Goal: Use online tool/utility: Utilize a website feature to perform a specific function

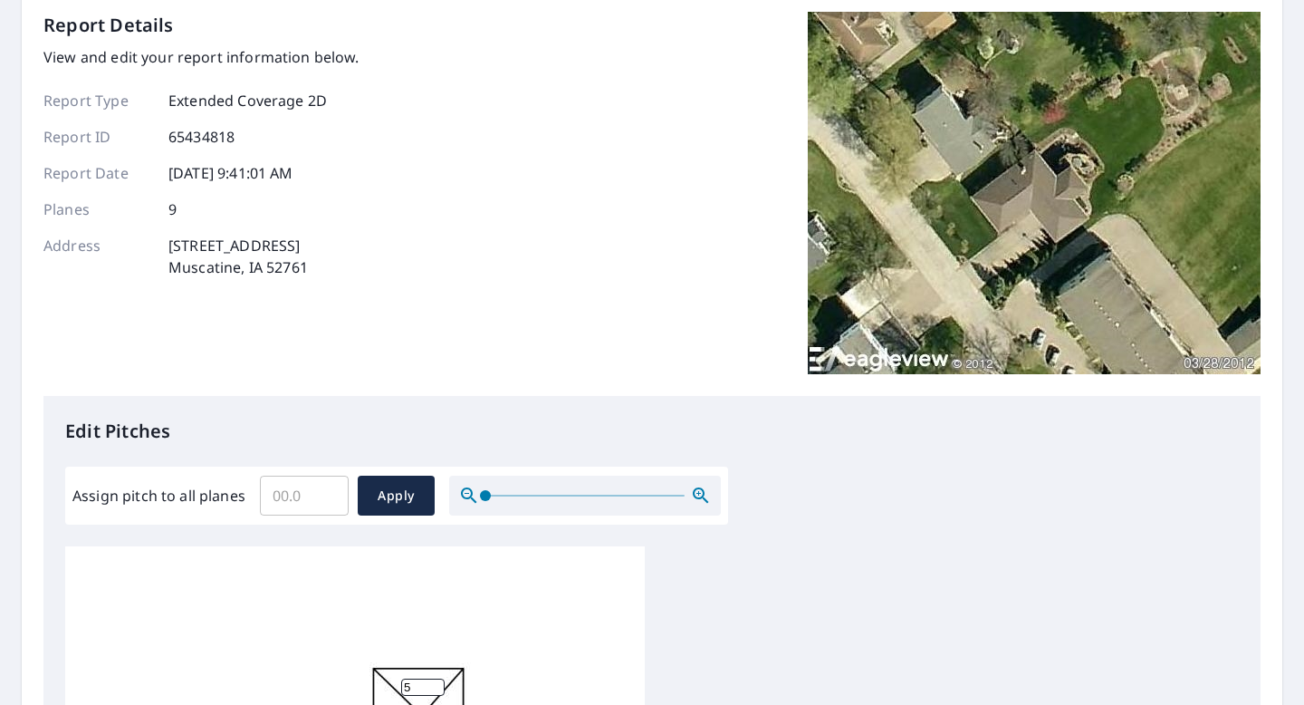
scroll to position [120, 0]
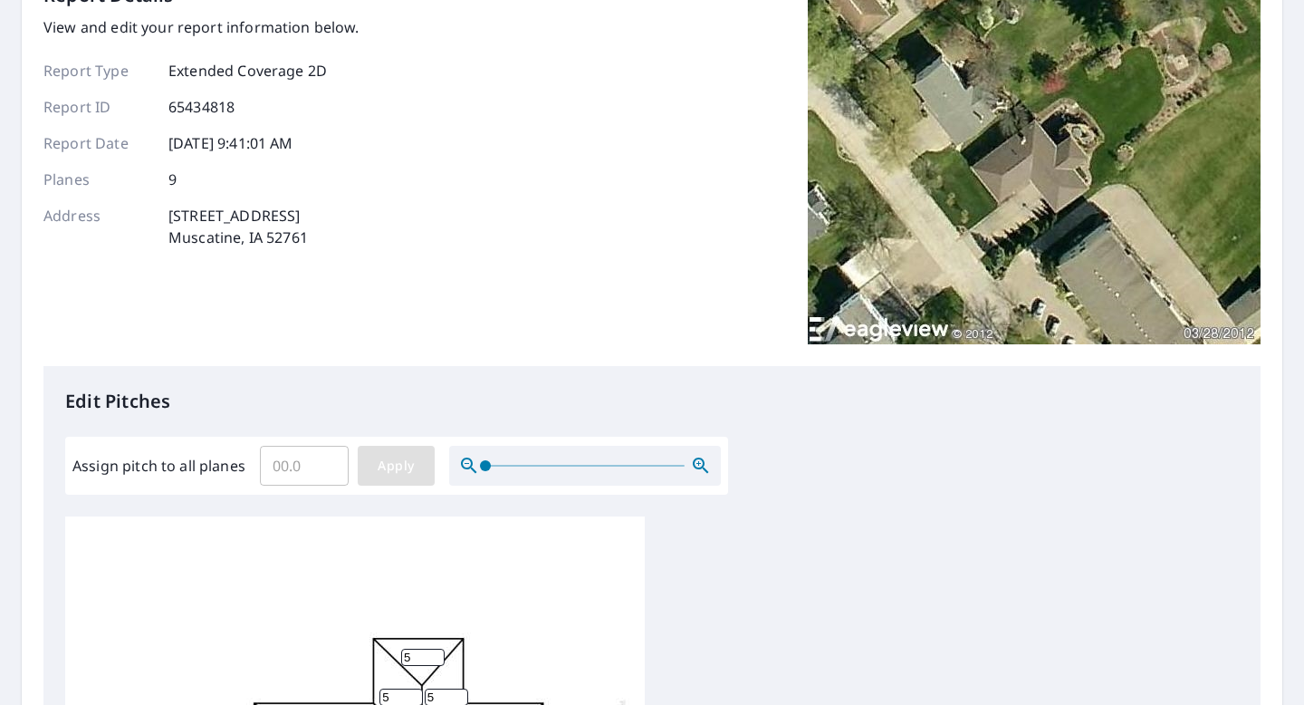
click at [398, 465] on span "Apply" at bounding box center [396, 466] width 48 height 23
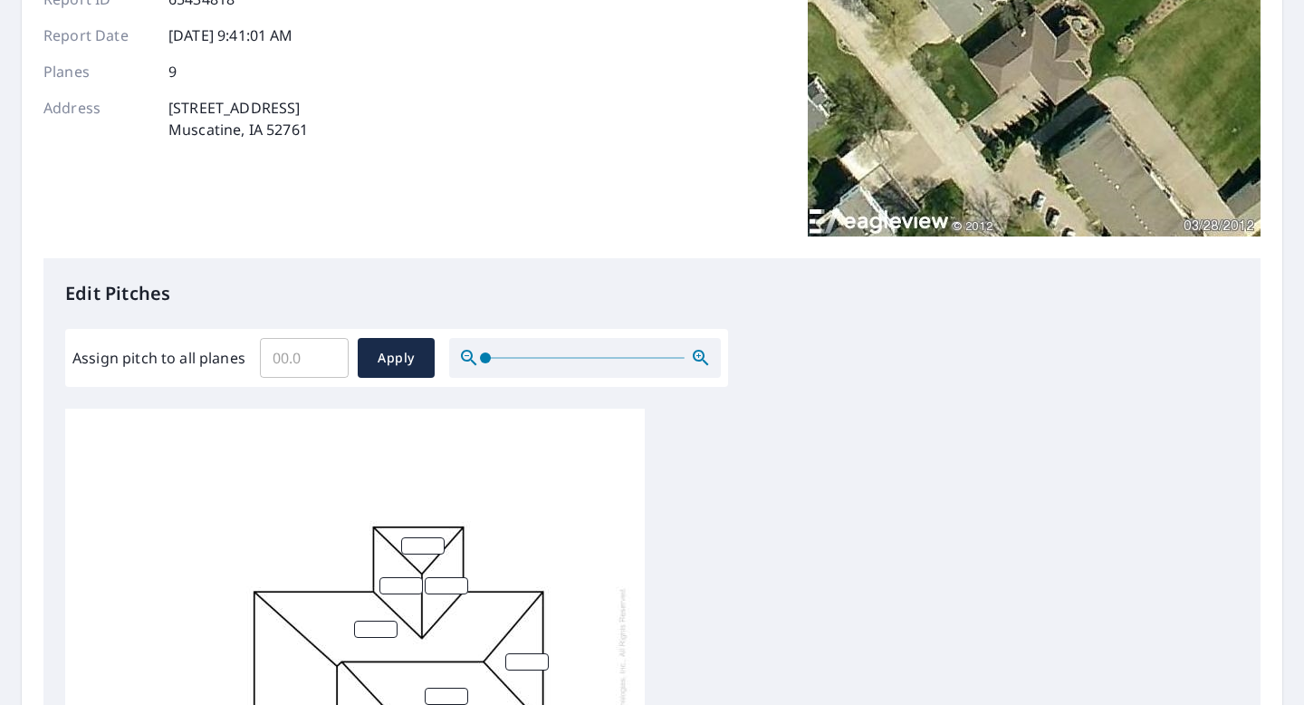
scroll to position [232, 0]
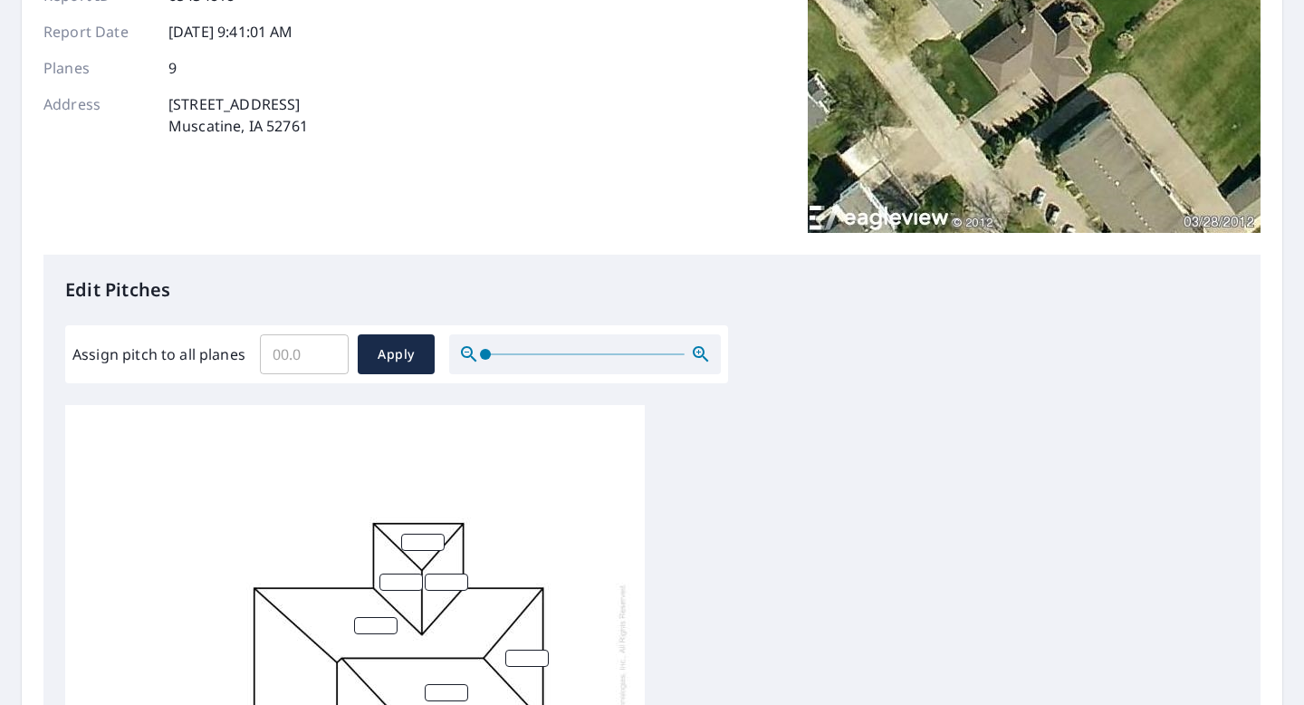
click at [312, 375] on input "Assign pitch to all planes" at bounding box center [304, 354] width 89 height 51
type input "5"
click at [391, 358] on span "Apply" at bounding box center [396, 354] width 48 height 23
type input "5"
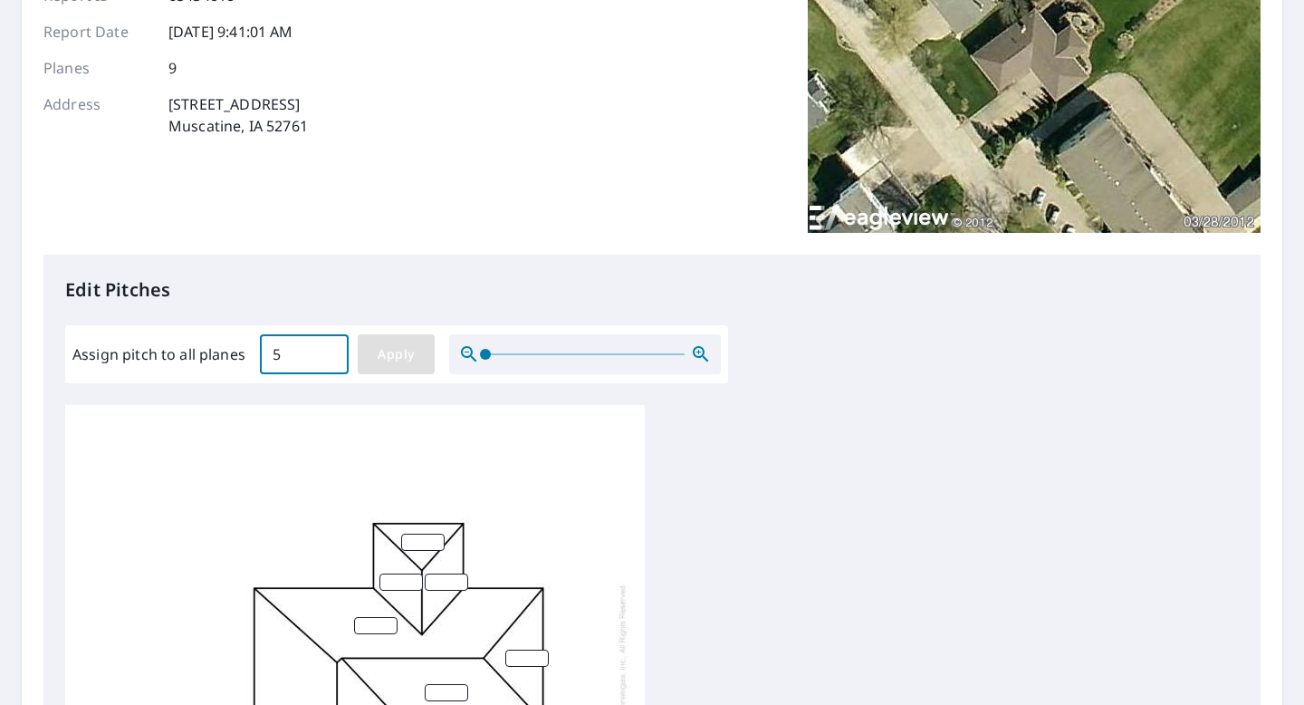
type input "5"
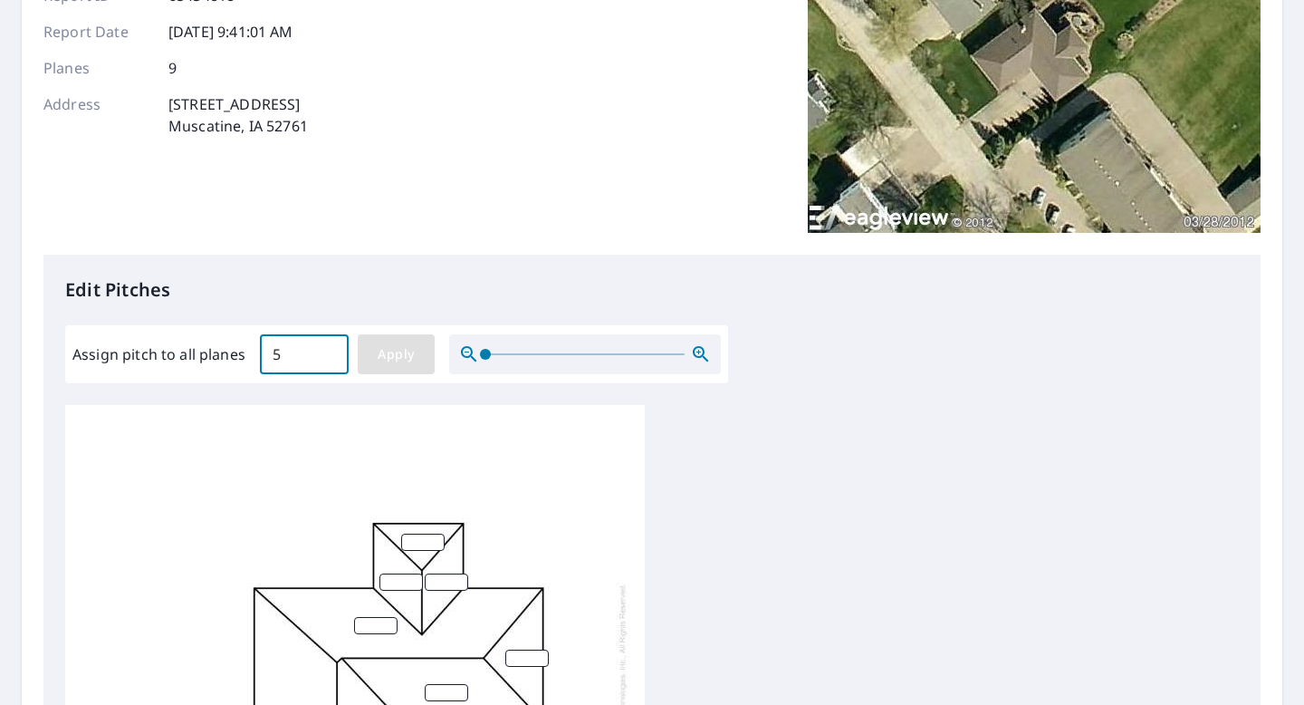
type input "5"
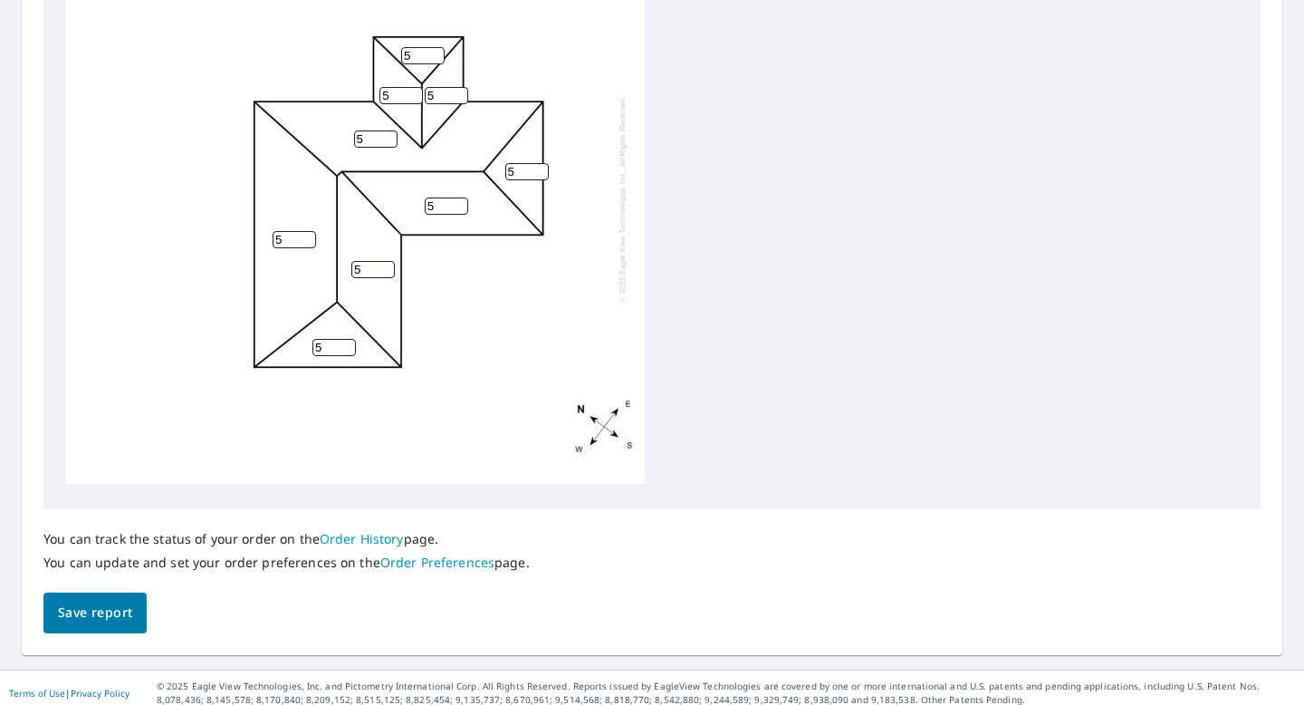
scroll to position [728, 0]
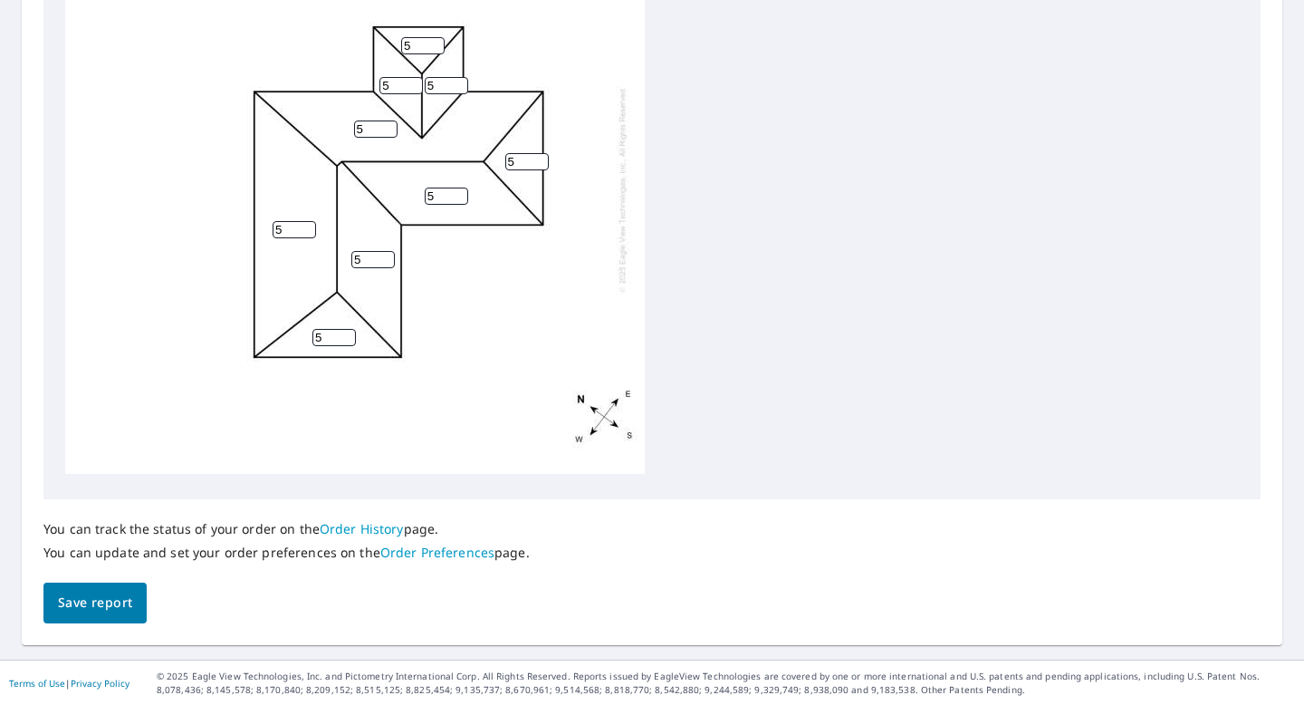
click at [112, 599] on span "Save report" at bounding box center [95, 602] width 74 height 23
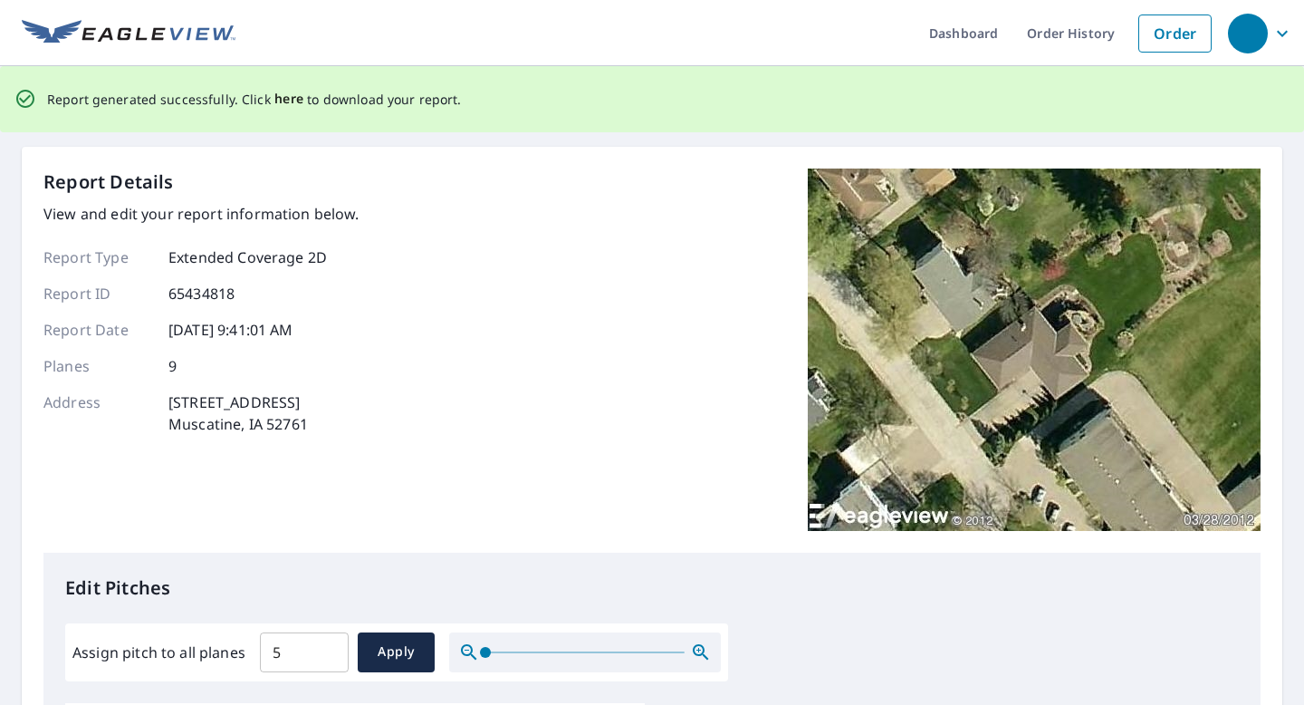
click at [283, 104] on span "here" at bounding box center [289, 99] width 30 height 23
